Goal: Information Seeking & Learning: Learn about a topic

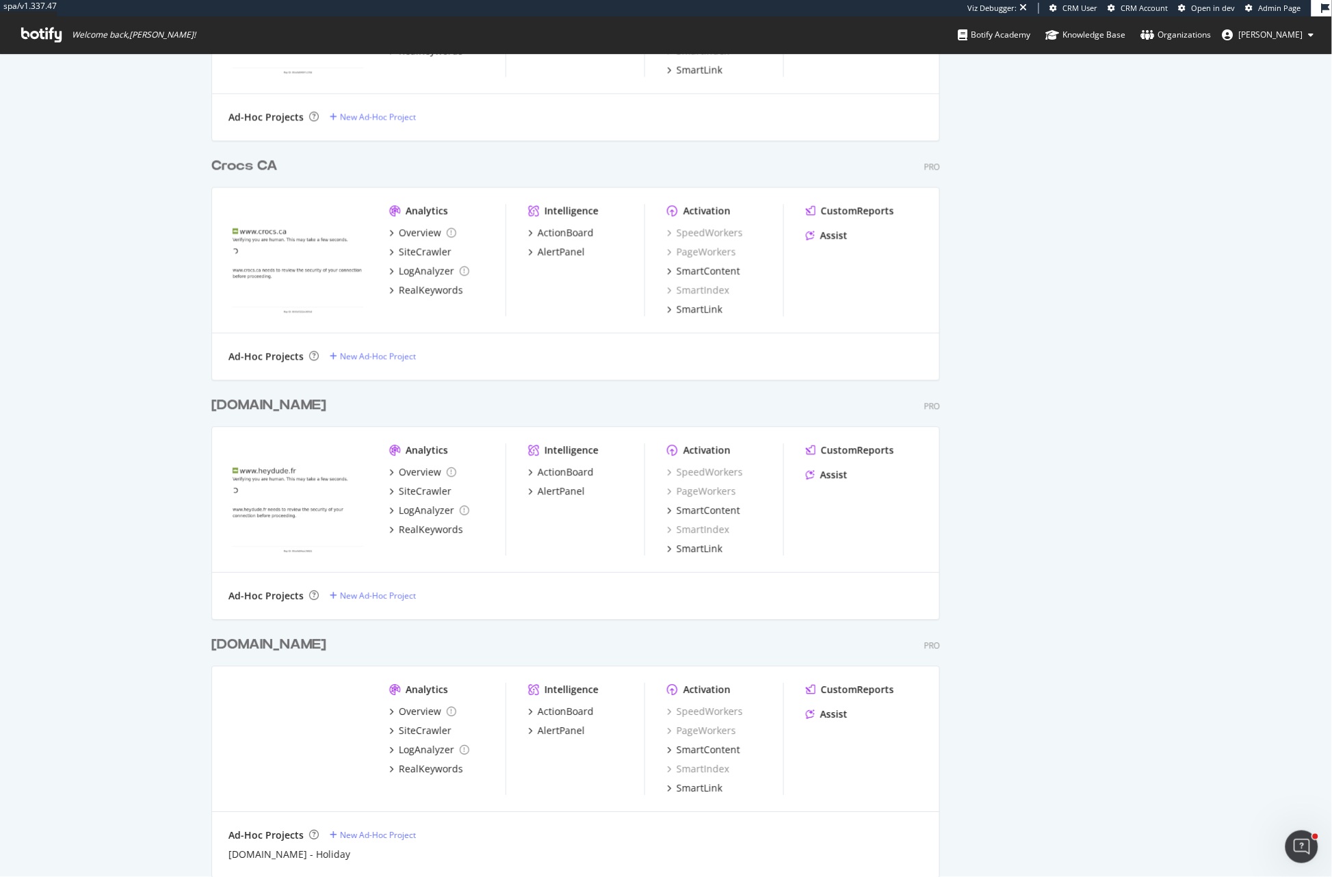
scroll to position [12, 12]
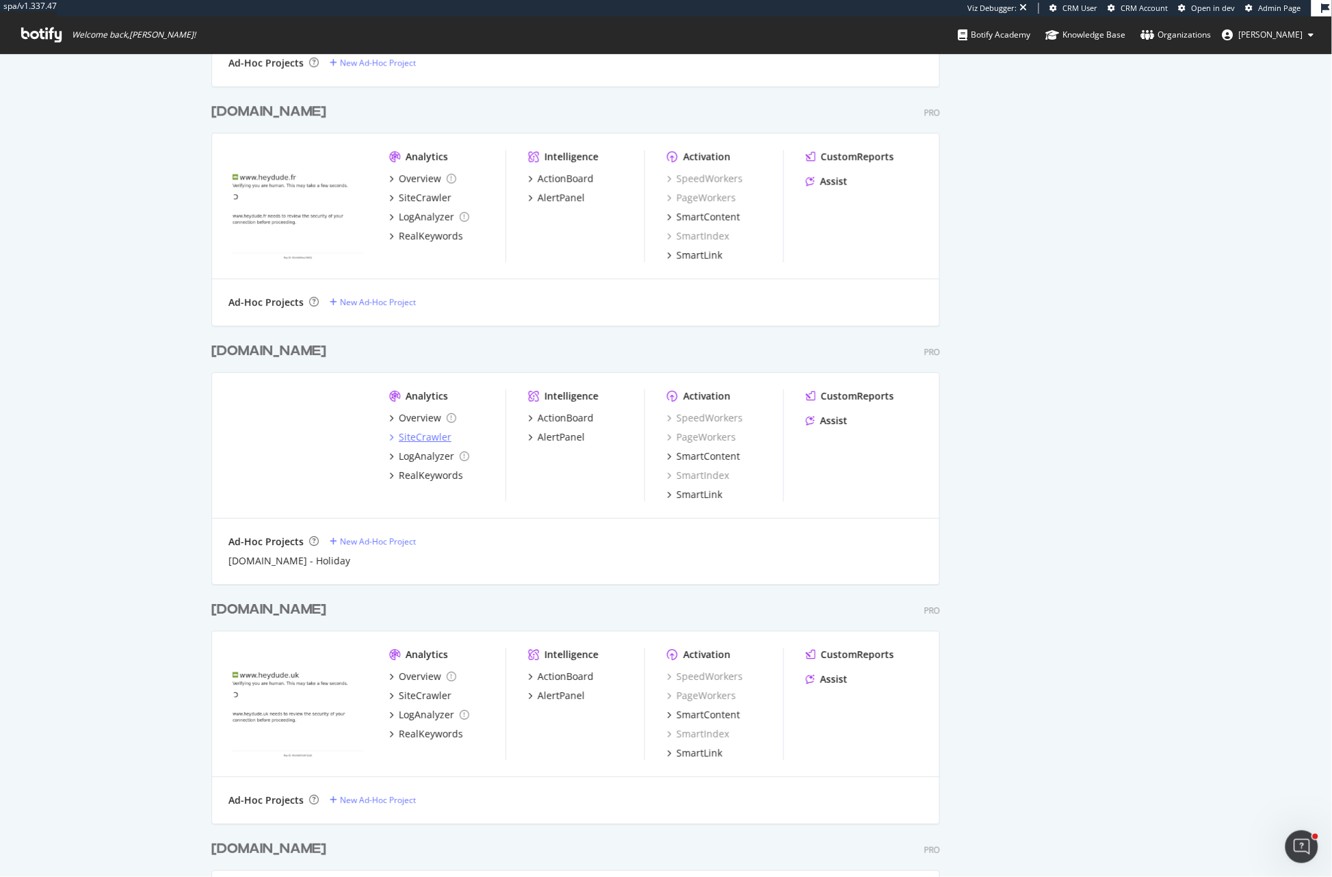
click at [417, 432] on div "SiteCrawler" at bounding box center [425, 437] width 53 height 14
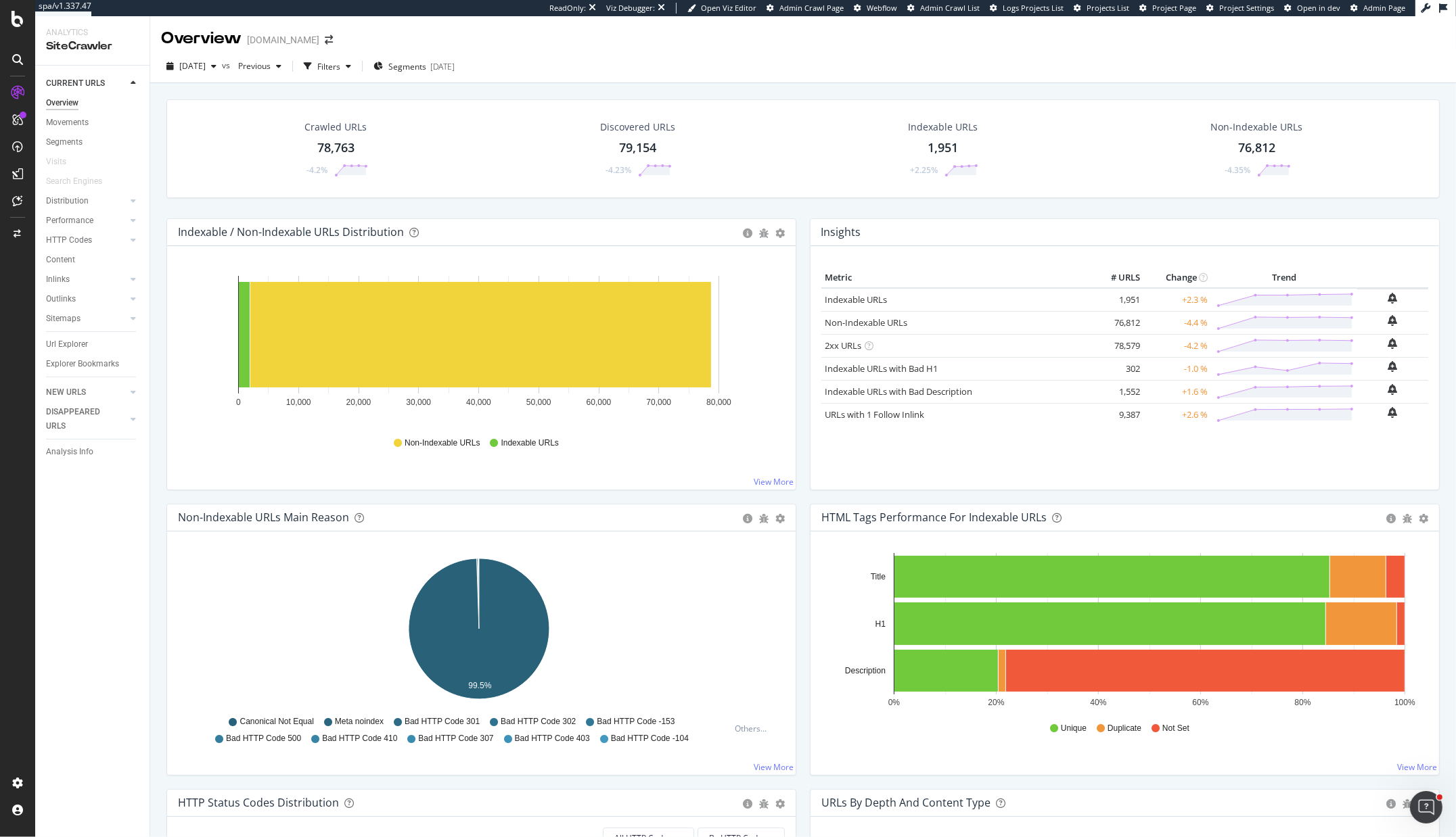
click at [138, 527] on div "CURRENT URLS Overview Movements Segments Visits Search Engines Distribution Top…" at bounding box center [93, 451] width 115 height 772
click at [12, 24] on icon at bounding box center [18, 19] width 12 height 16
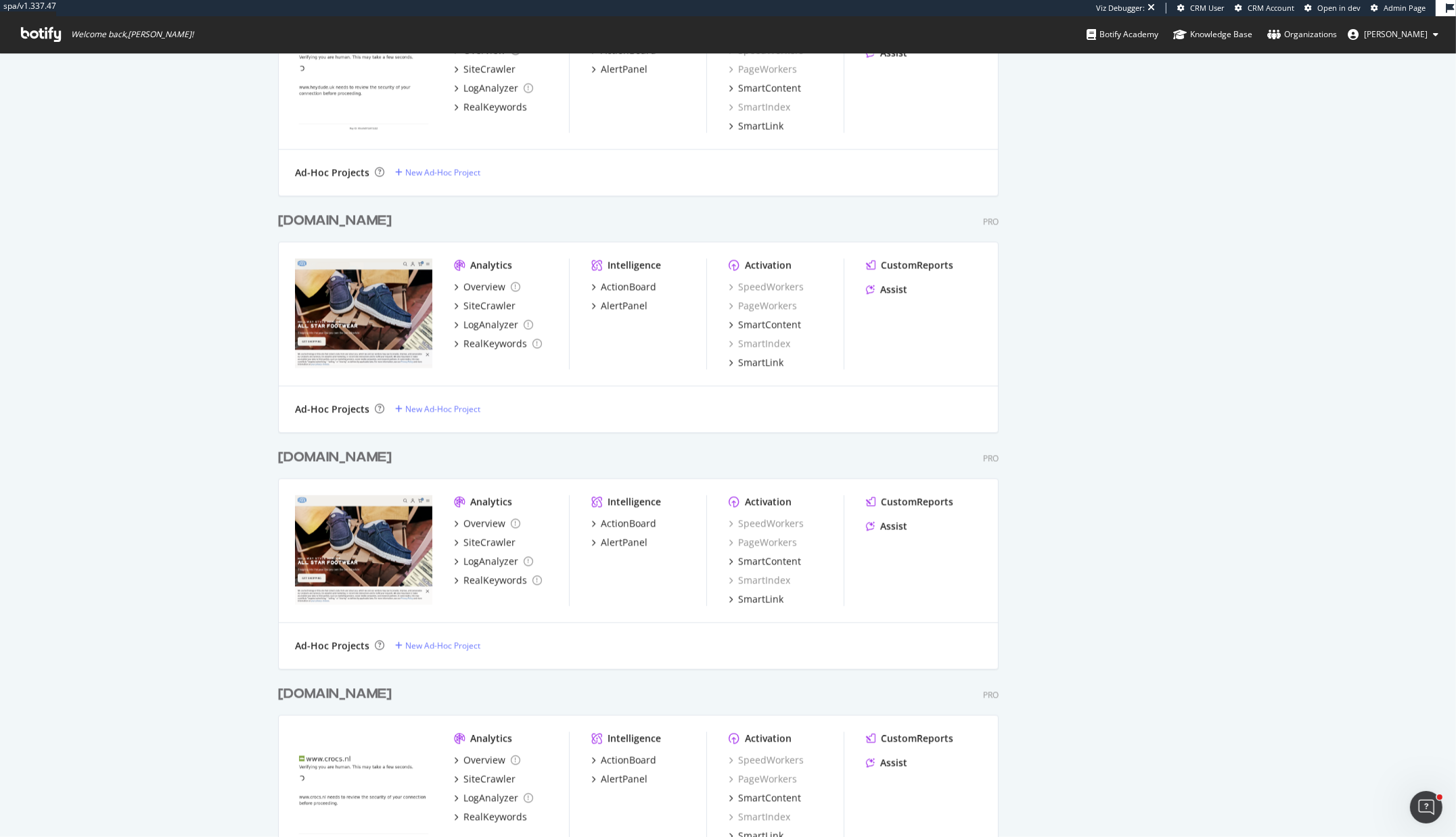
scroll to position [3212, 0]
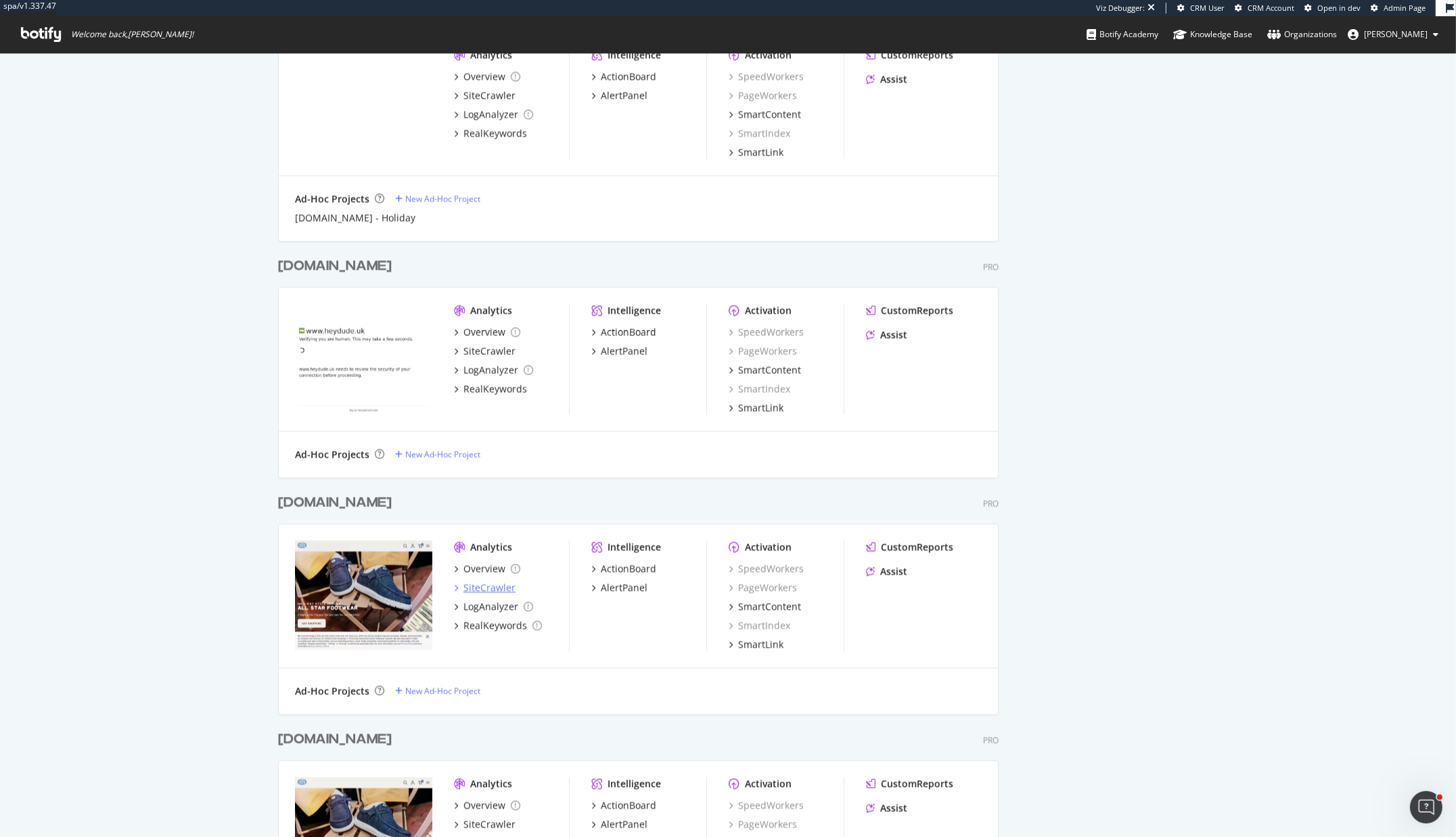
click at [493, 590] on div "SiteCrawler" at bounding box center [489, 588] width 52 height 14
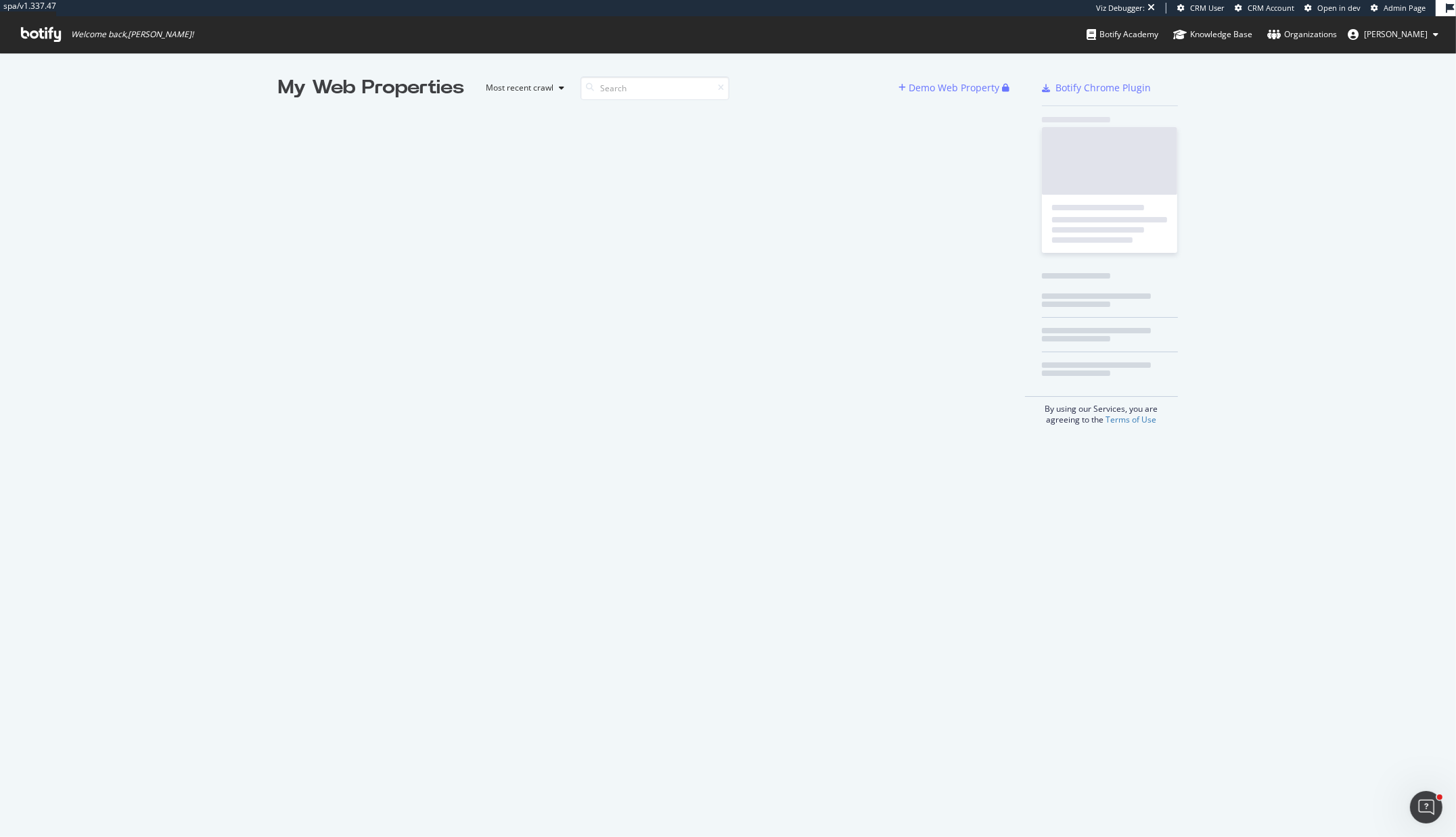
scroll to position [12, 12]
